Goal: Check status

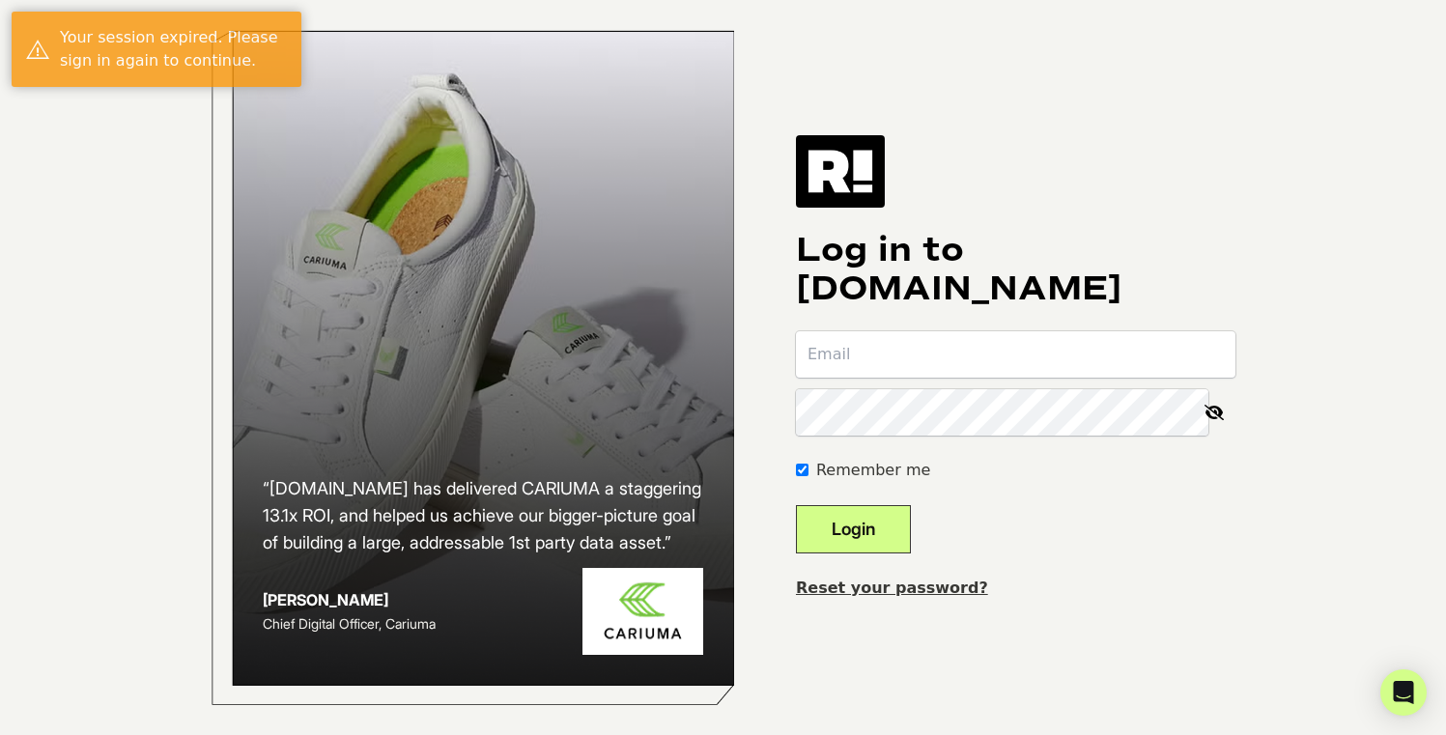
click at [1005, 393] on form "Remember me Login" at bounding box center [1015, 442] width 439 height 222
click at [1023, 375] on input "email" at bounding box center [1015, 354] width 439 height 46
type input "[EMAIL_ADDRESS][DOMAIN_NAME]"
click at [902, 526] on button "Login" at bounding box center [853, 529] width 115 height 48
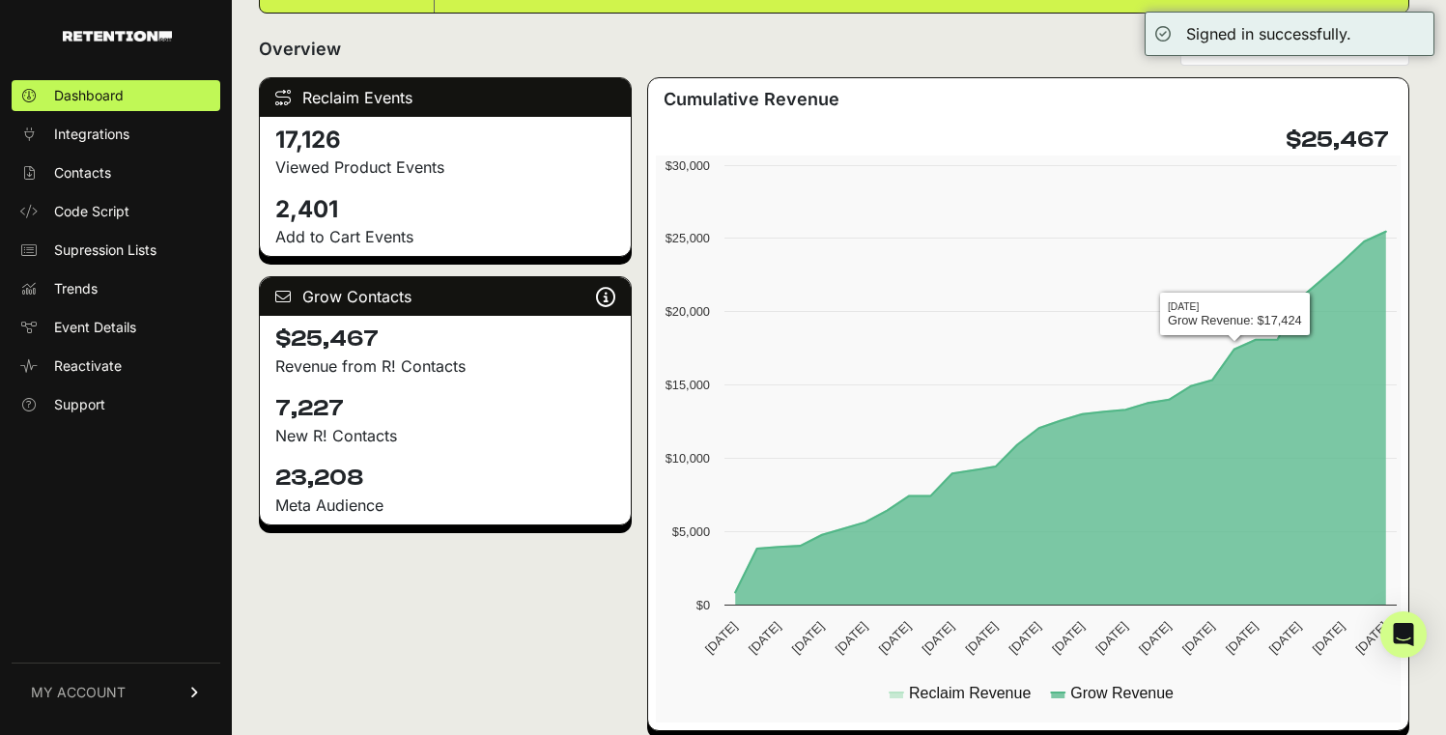
scroll to position [225, 0]
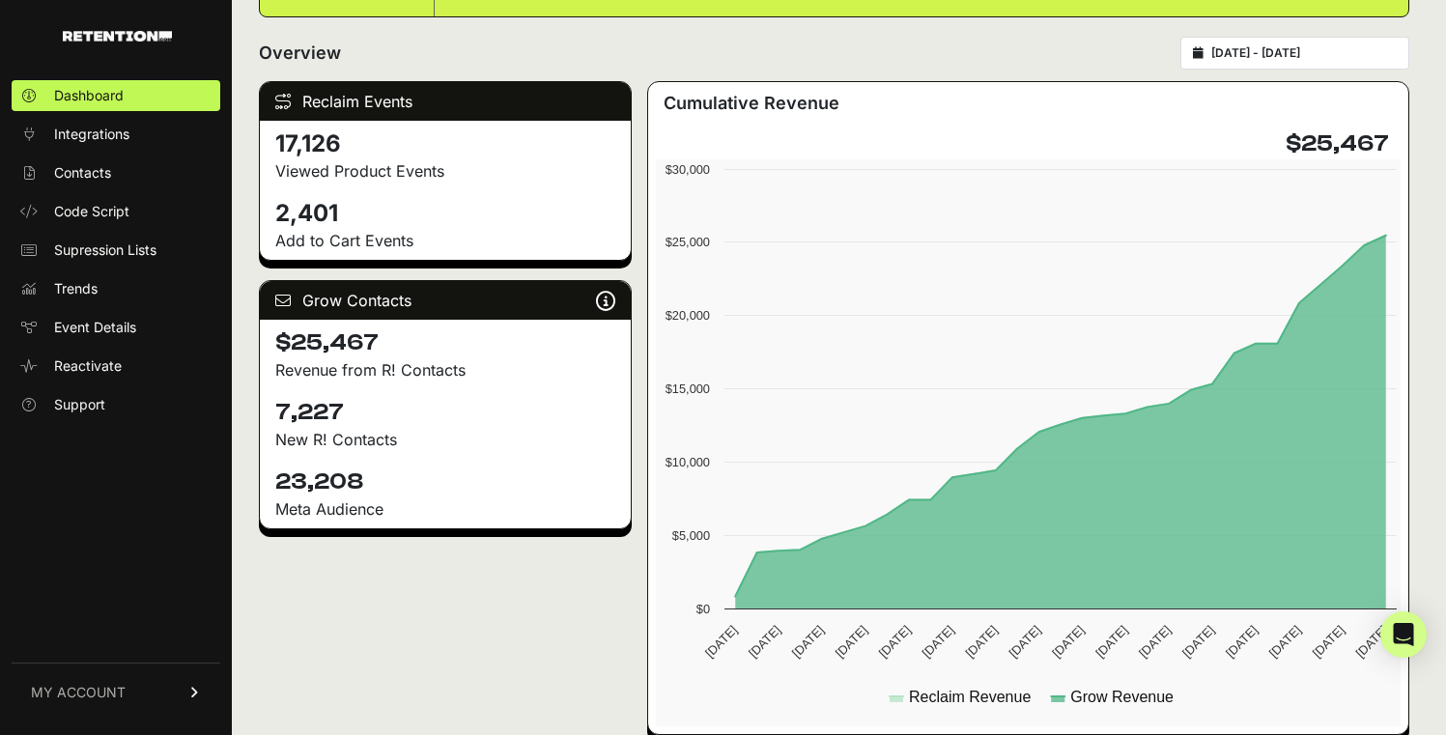
click at [1295, 63] on div "[DATE] - [DATE]" at bounding box center [1294, 53] width 229 height 33
click at [1321, 51] on input "[DATE] - [DATE]" at bounding box center [1303, 52] width 185 height 15
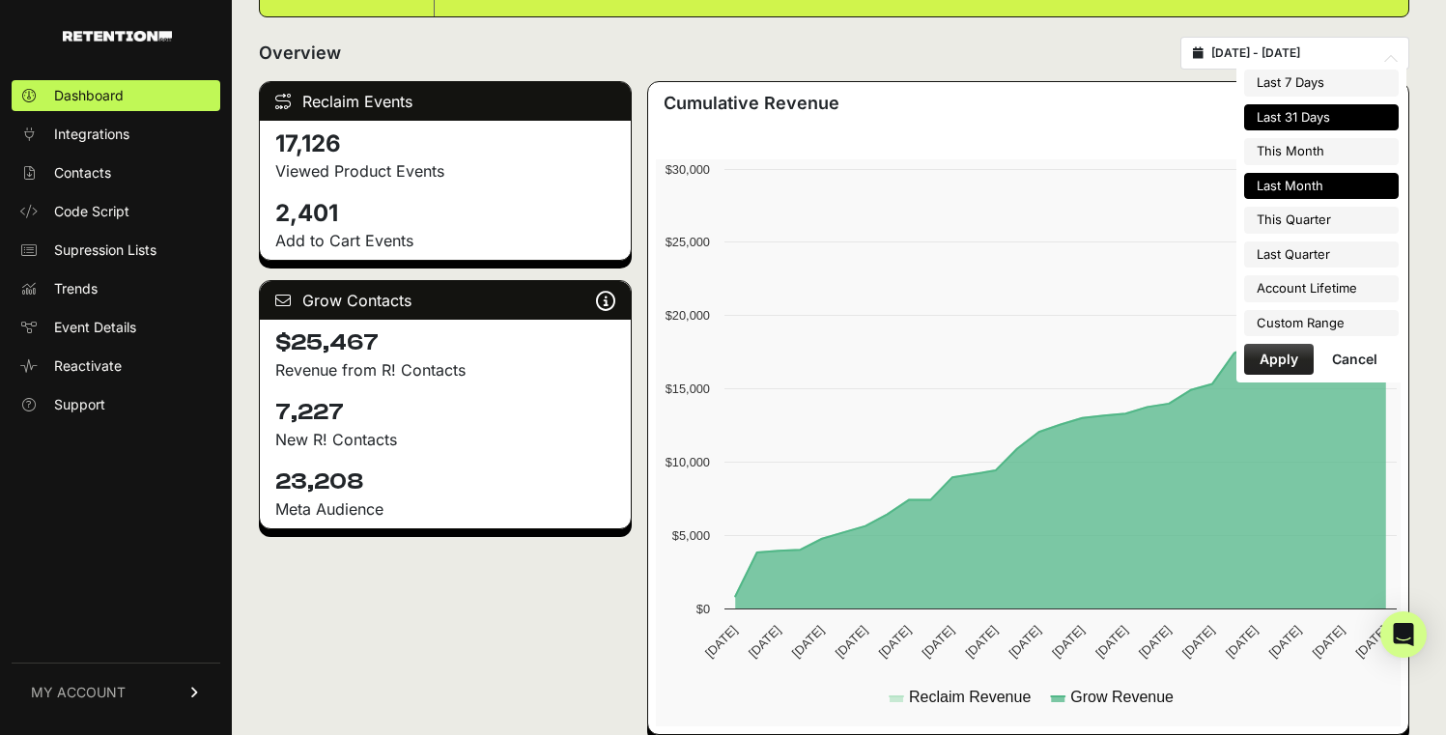
click at [1319, 193] on li "Last Month" at bounding box center [1321, 186] width 155 height 27
type input "[DATE] - [DATE]"
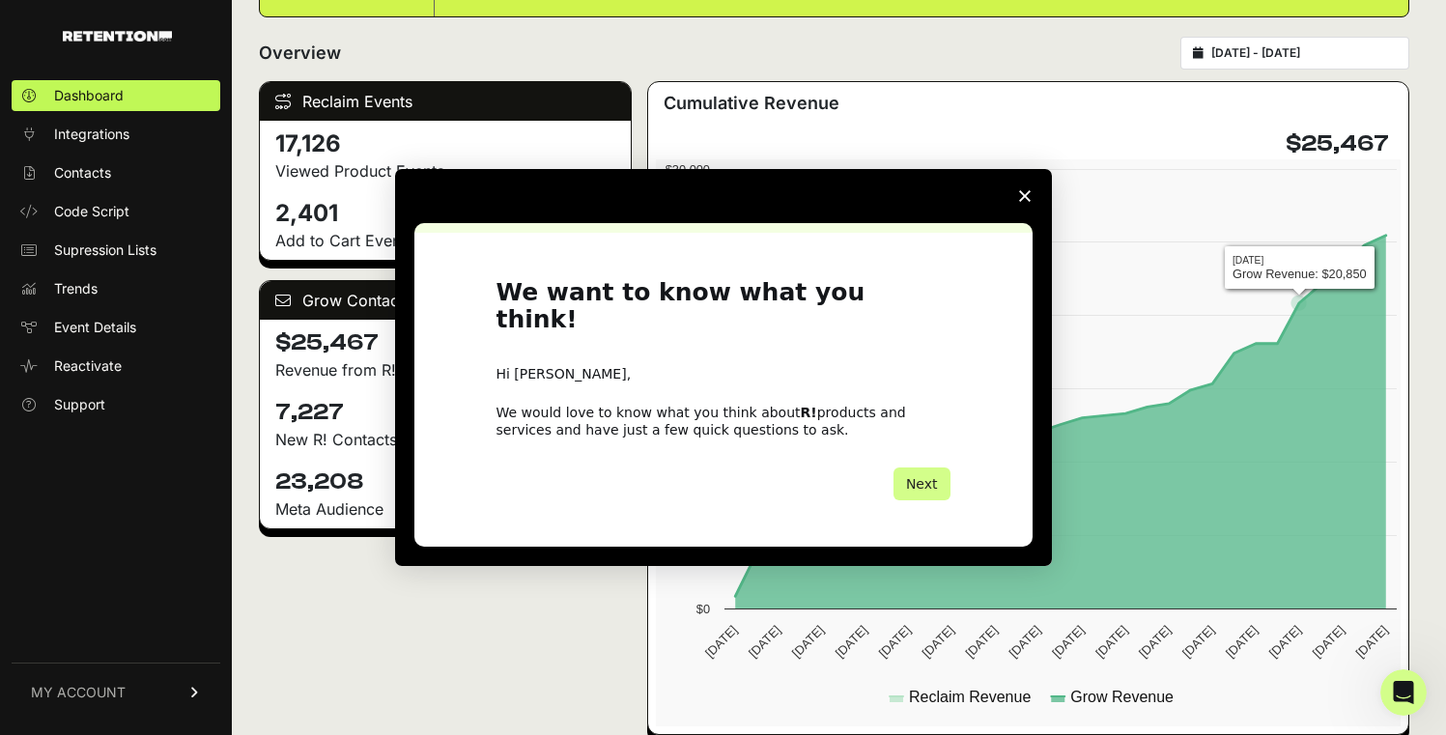
scroll to position [0, 0]
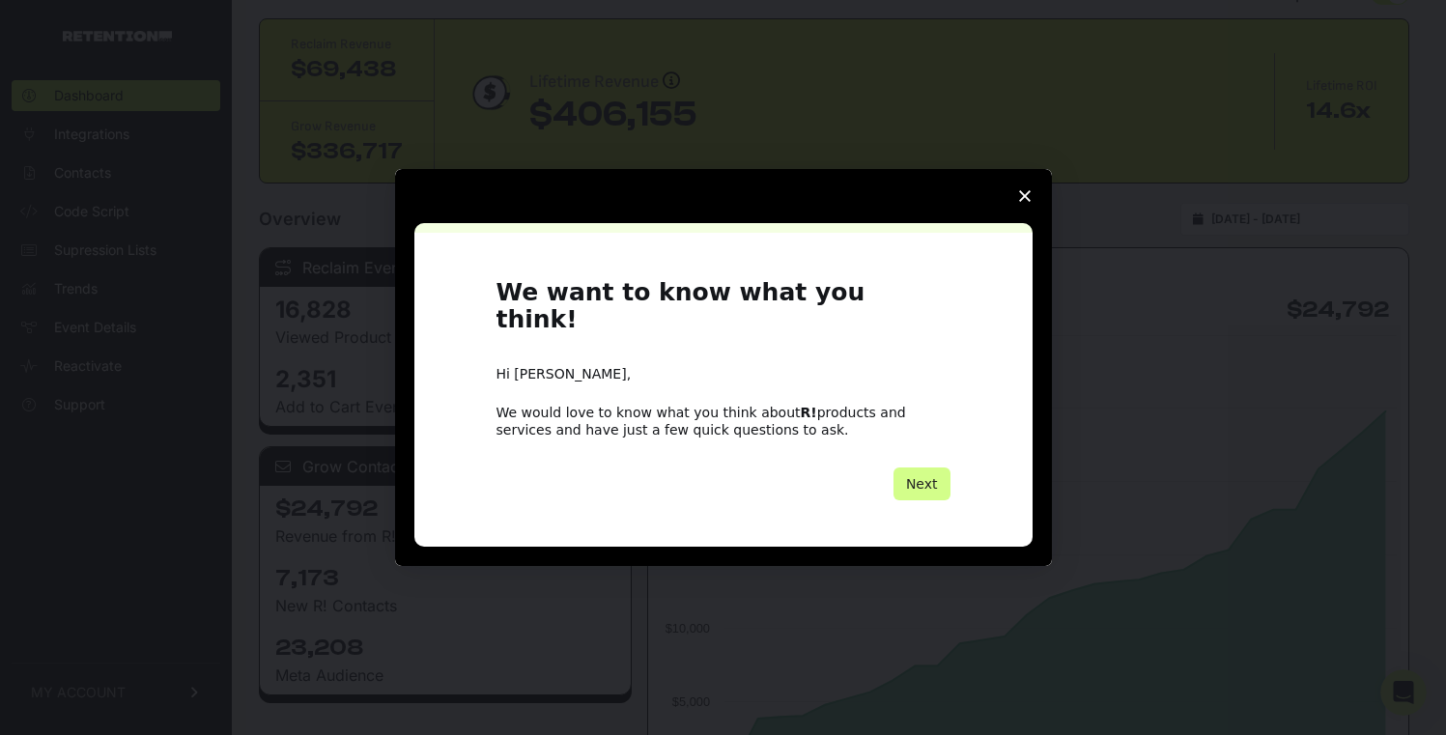
scroll to position [365, 0]
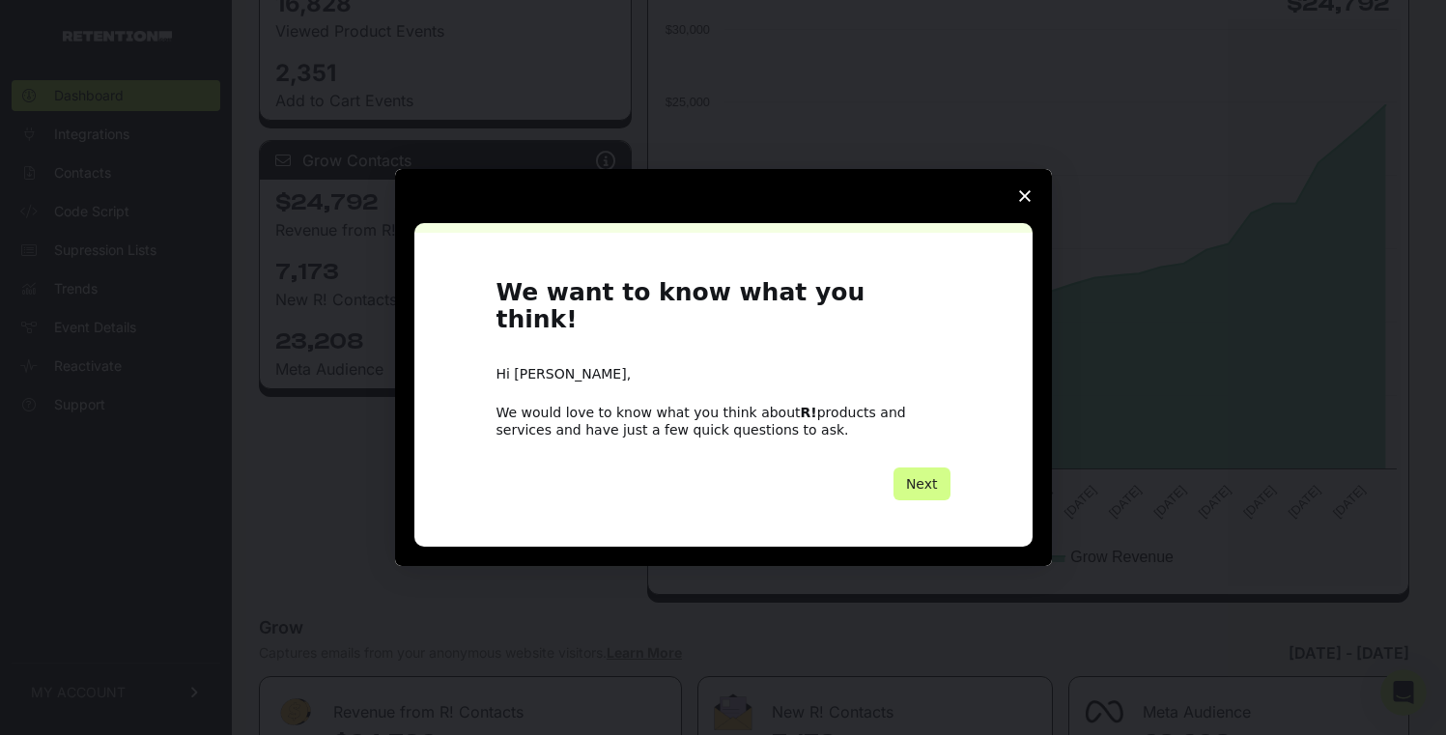
click at [1021, 223] on span "Close survey" at bounding box center [1025, 196] width 54 height 54
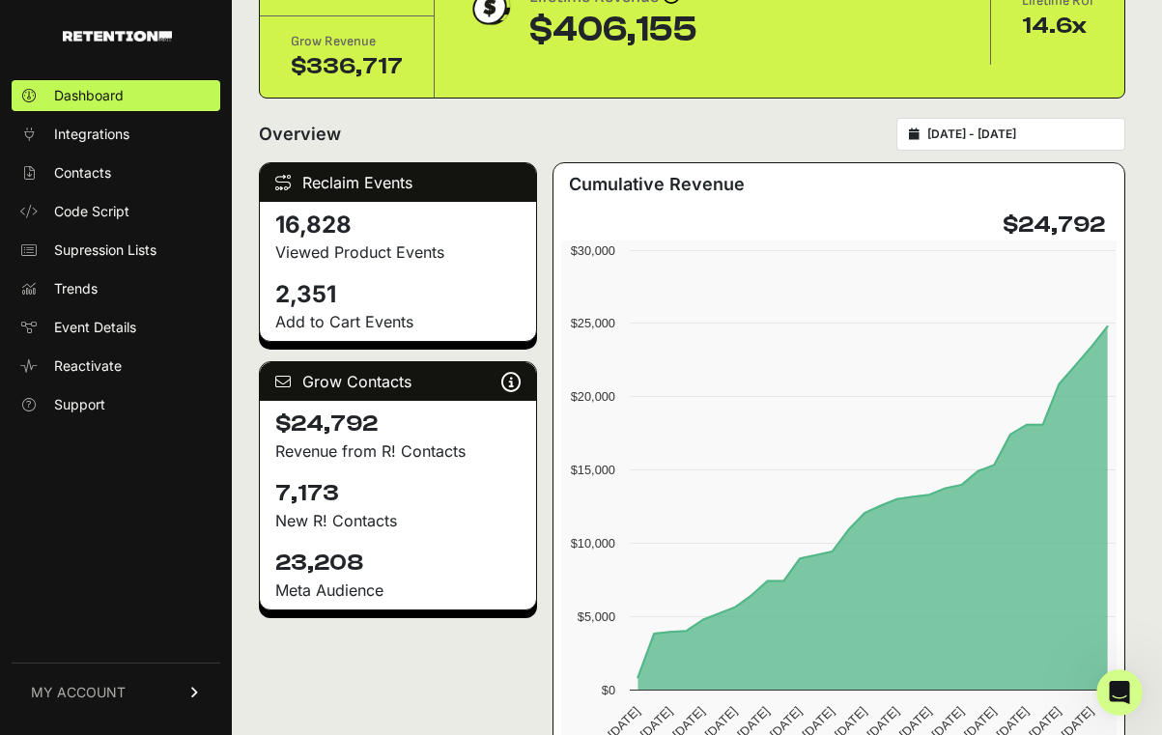
scroll to position [151, 0]
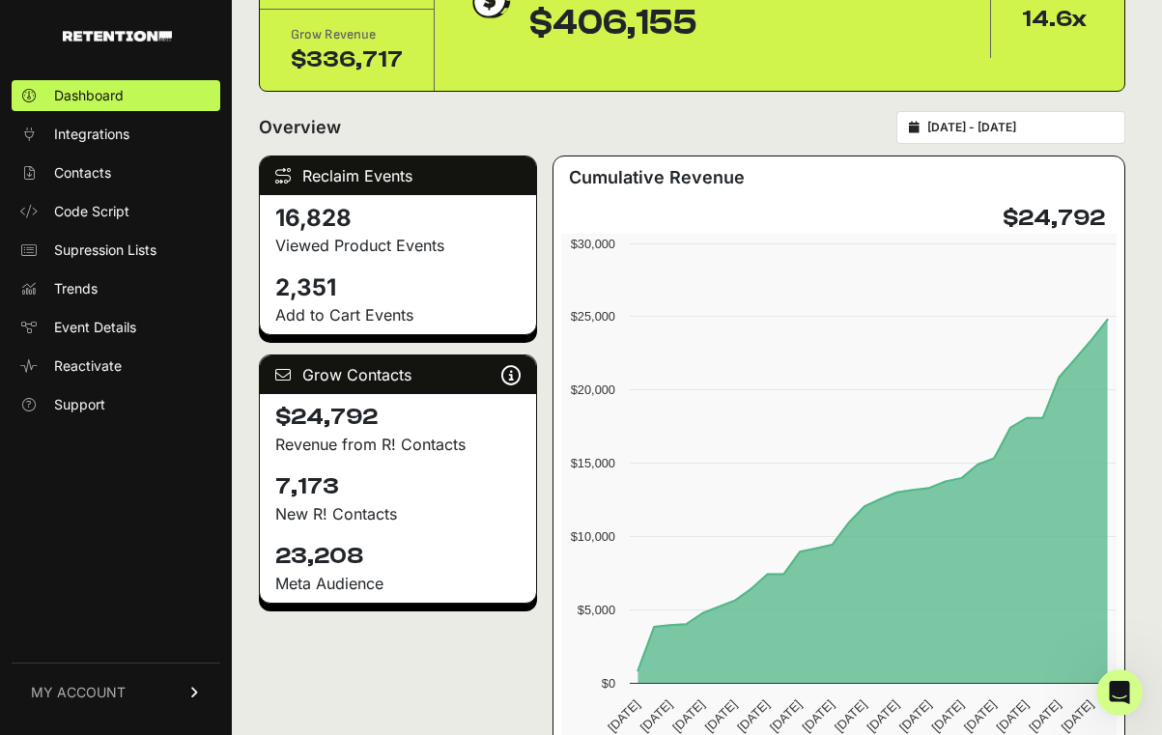
click at [1058, 130] on input "[DATE] - [DATE]" at bounding box center [1019, 127] width 185 height 15
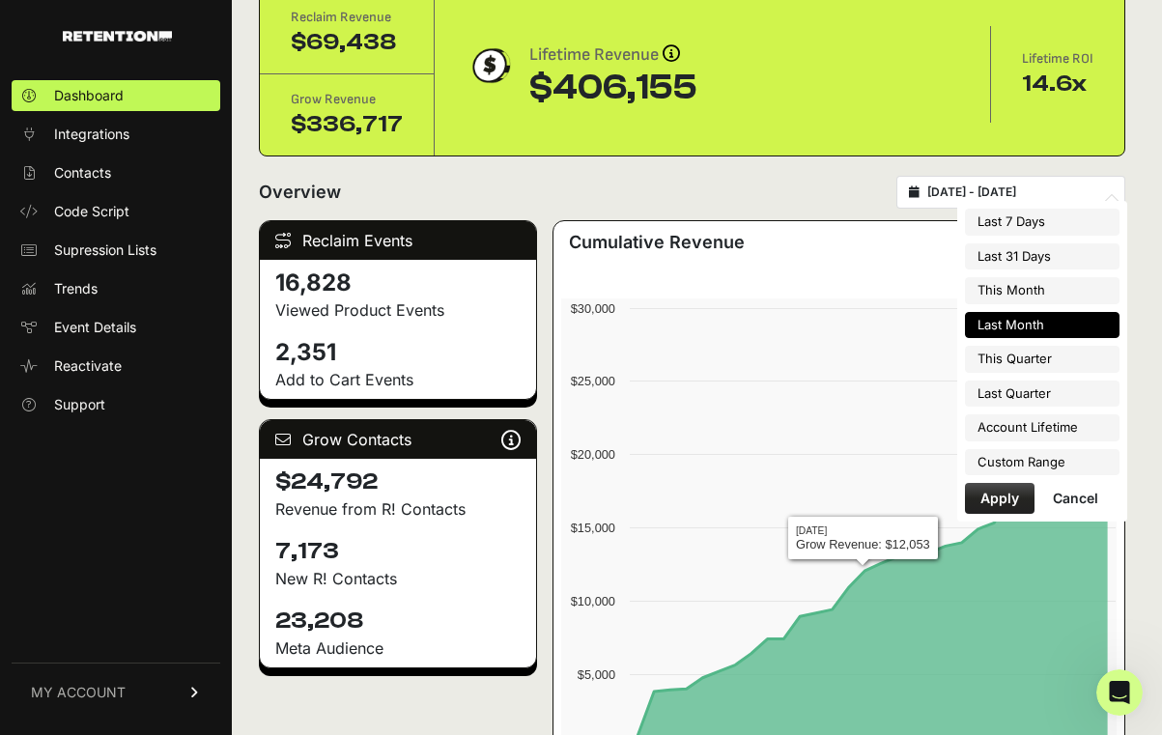
scroll to position [0, 0]
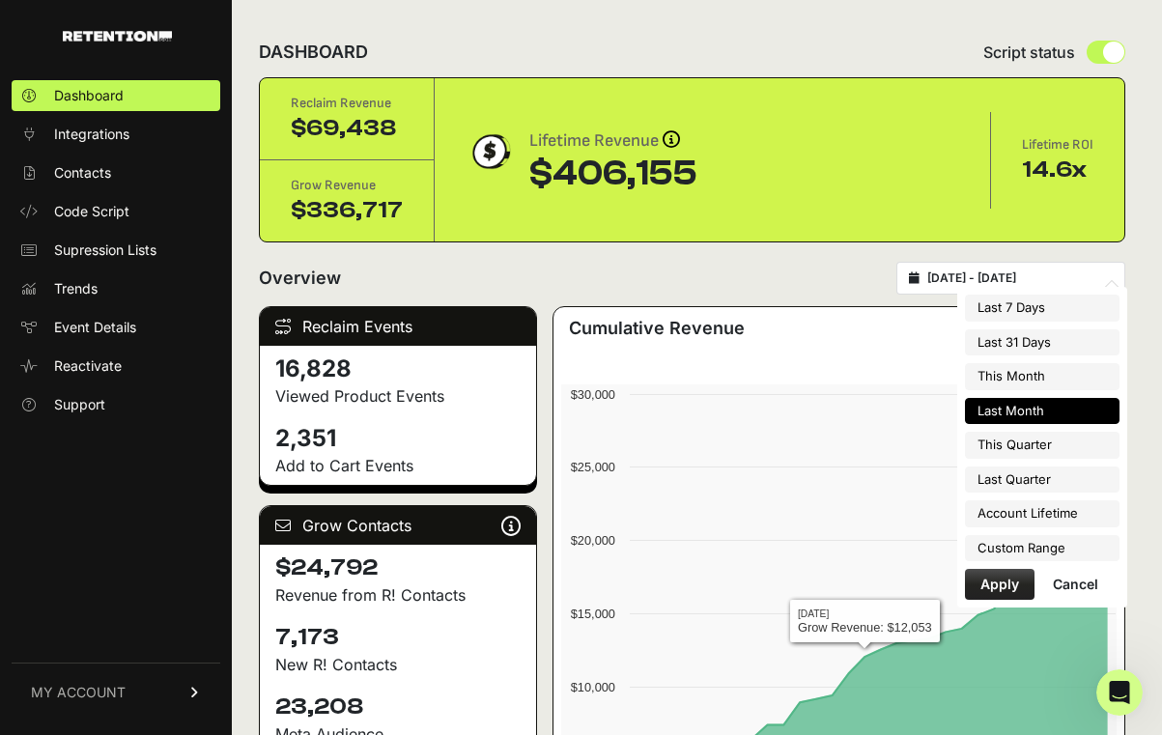
click at [752, 279] on div "Overview 2025-09-01 - 2025-09-30" at bounding box center [692, 278] width 866 height 33
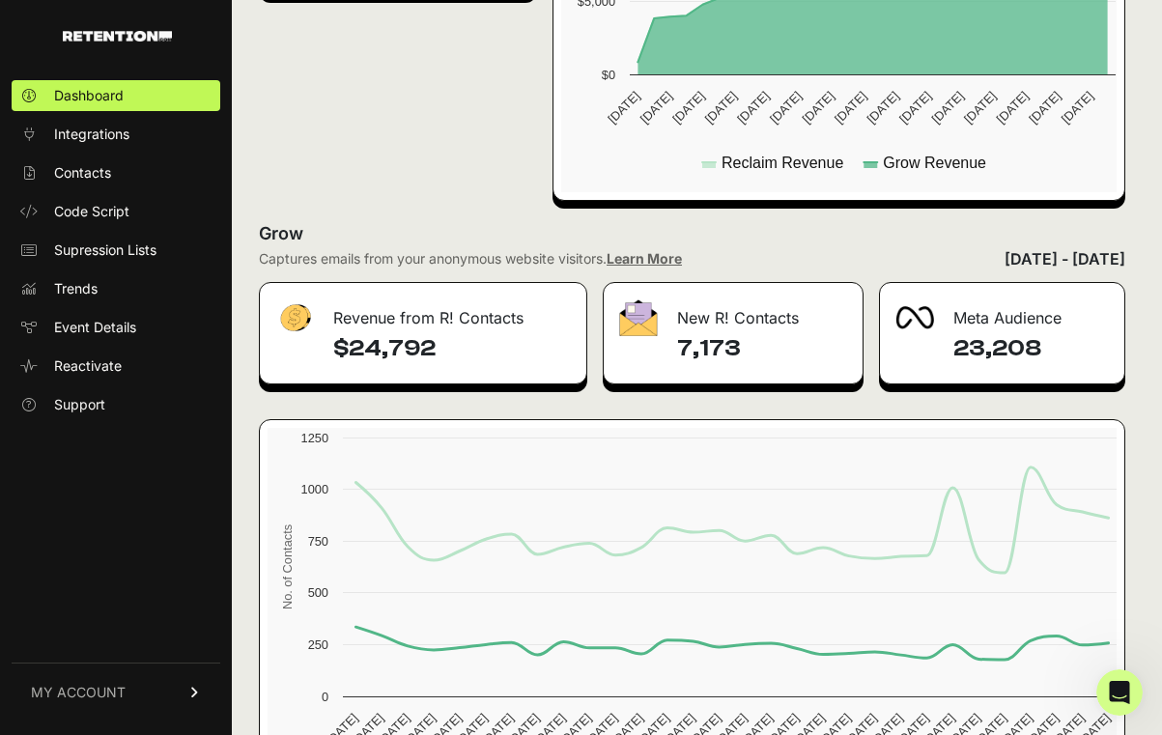
scroll to position [874, 0]
